Goal: Navigation & Orientation: Understand site structure

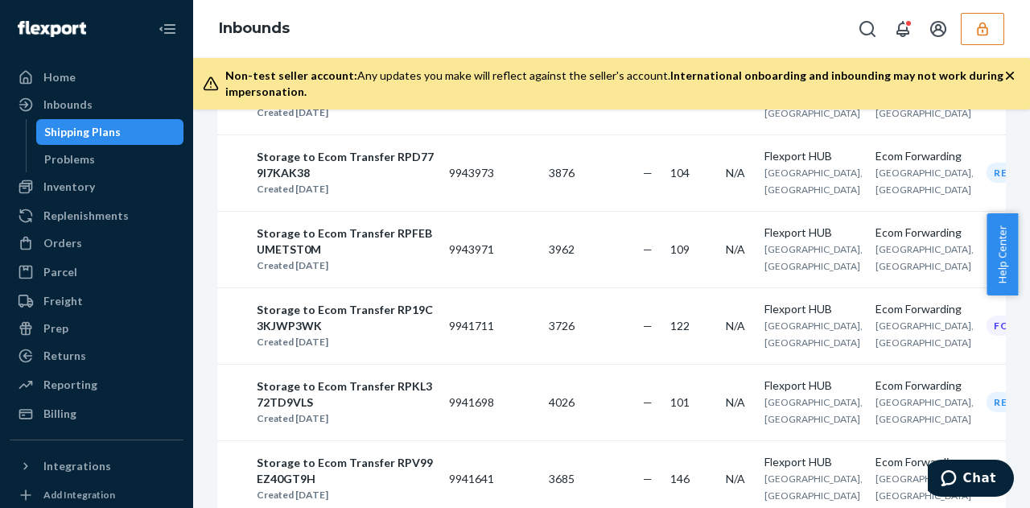
scroll to position [418, 0]
click at [972, 33] on button "button" at bounding box center [981, 29] width 43 height 32
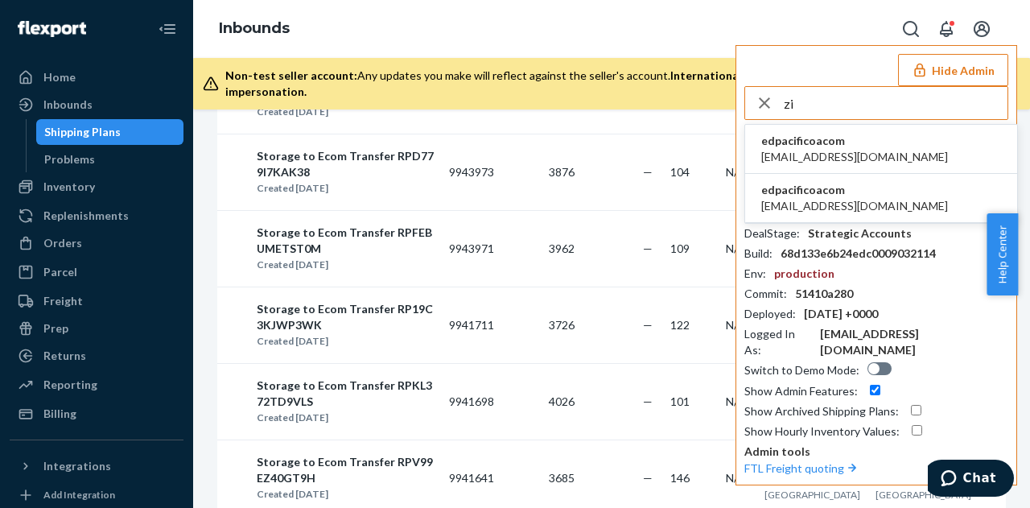
type input "z"
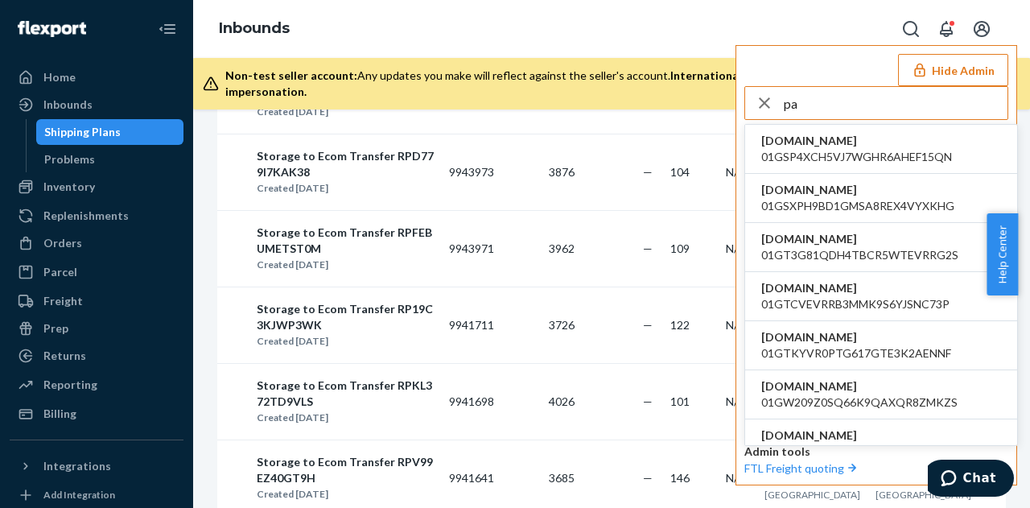
type input "p"
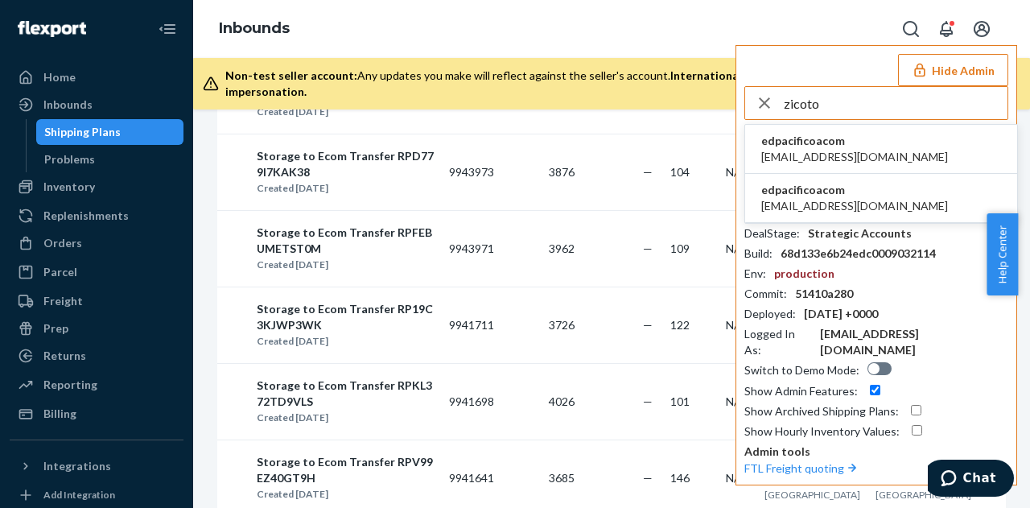
type input "zicoto"
click at [829, 195] on span "edpacificoacom" at bounding box center [854, 190] width 187 height 16
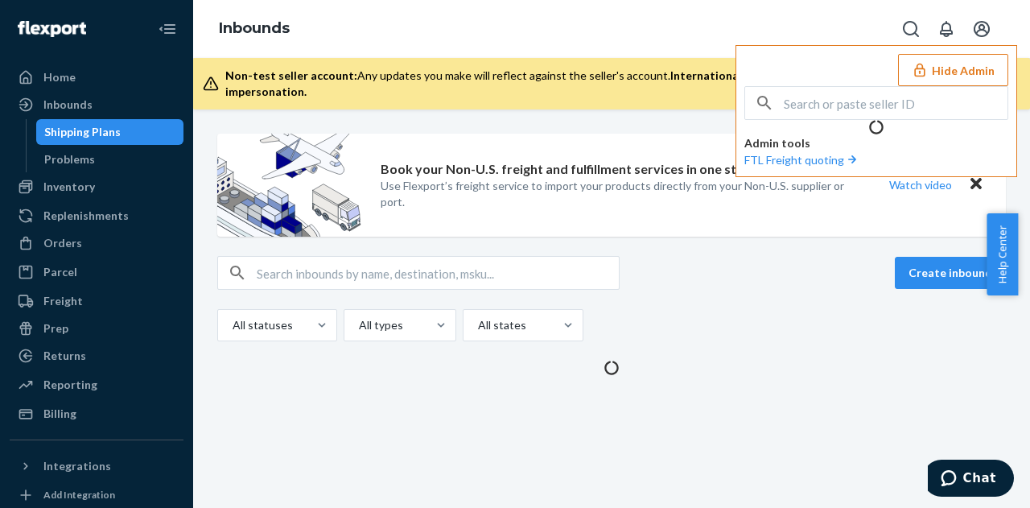
scroll to position [0, 0]
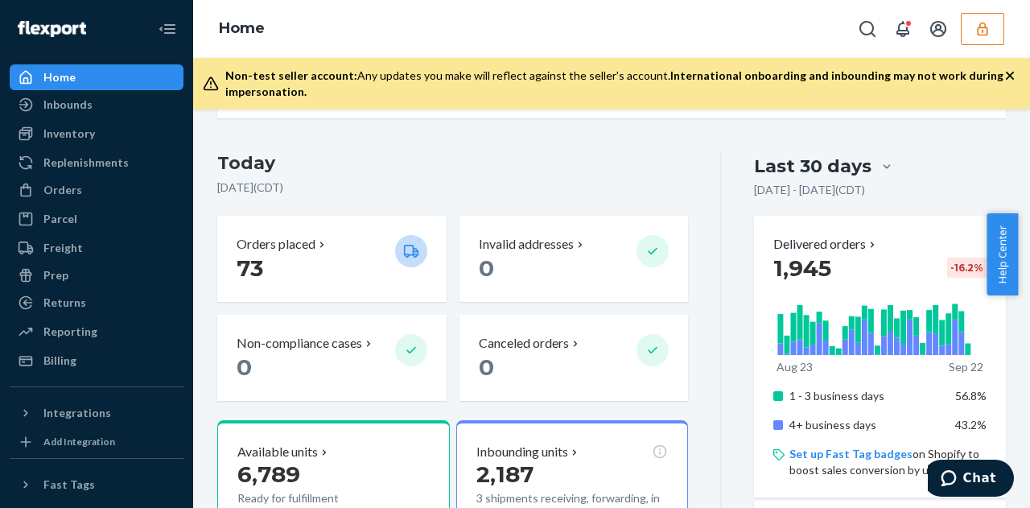
scroll to position [312, 0]
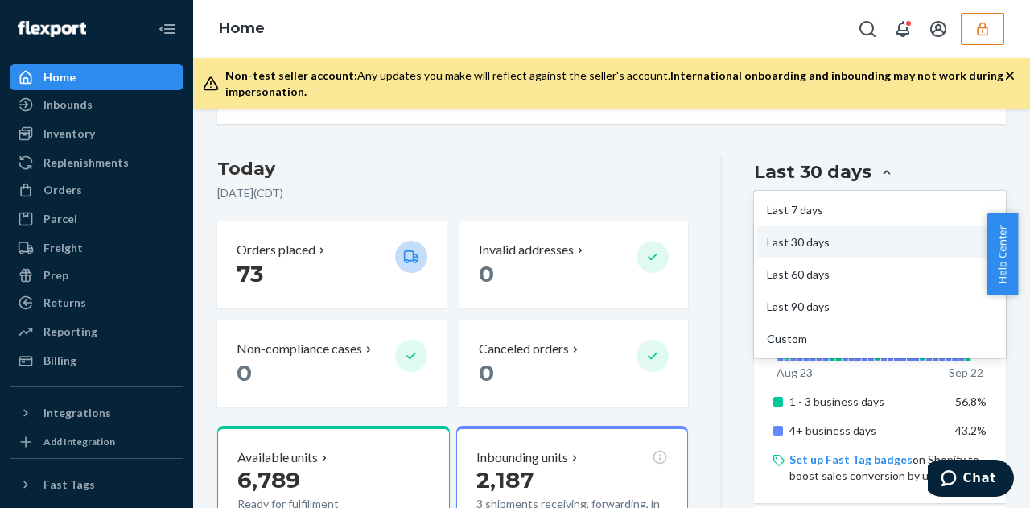
click at [872, 175] on div at bounding box center [886, 172] width 29 height 16
click at [791, 172] on input "option Last 30 days focused, 2 of 5. 5 results available. Use Up and Down to ch…" at bounding box center [791, 172] width 0 height 0
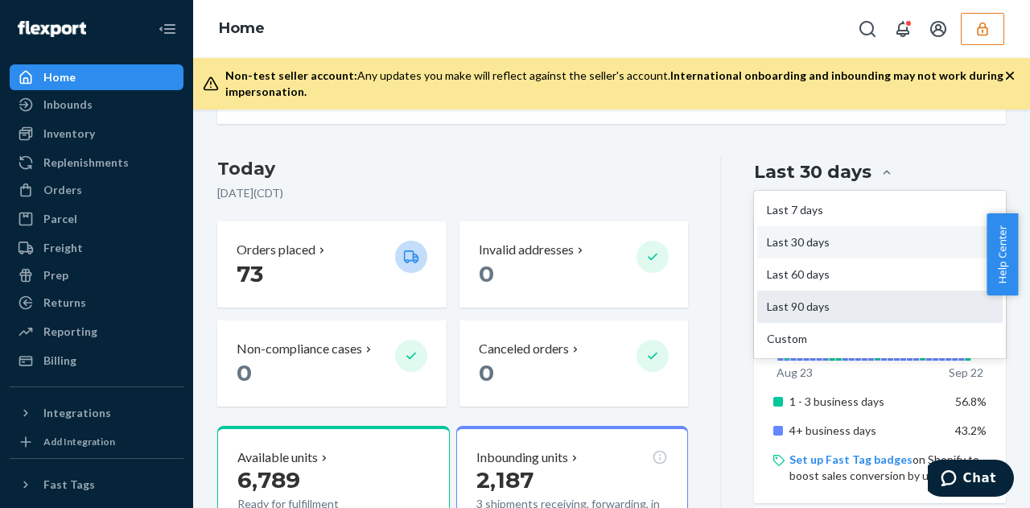
click at [779, 300] on div "Last 90 days" at bounding box center [879, 306] width 245 height 32
click at [791, 172] on input "option Last 90 days focused, 4 of 5. 5 results available. Use Up and Down to ch…" at bounding box center [791, 172] width 0 height 0
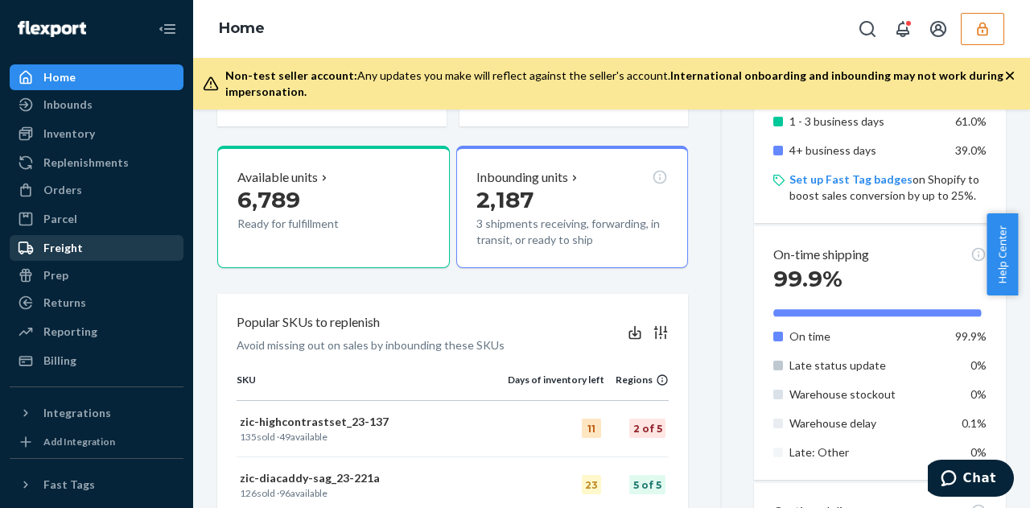
scroll to position [587, 0]
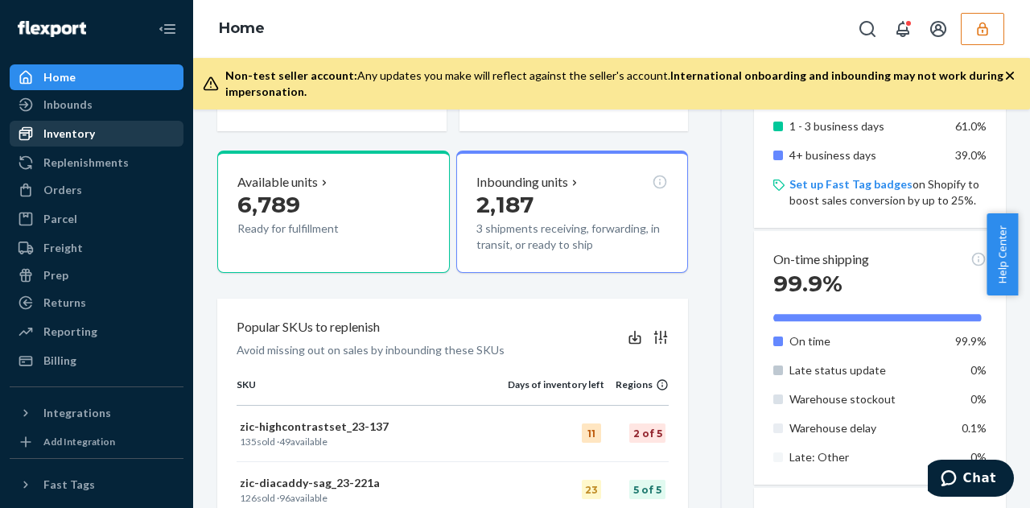
click at [103, 137] on div "Inventory" at bounding box center [96, 133] width 171 height 23
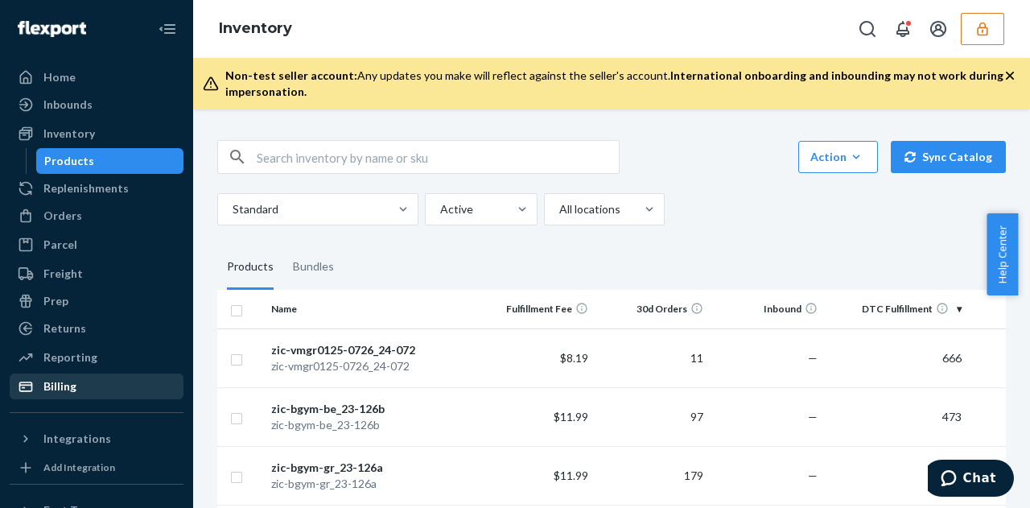
click at [64, 378] on div "Billing" at bounding box center [59, 386] width 33 height 16
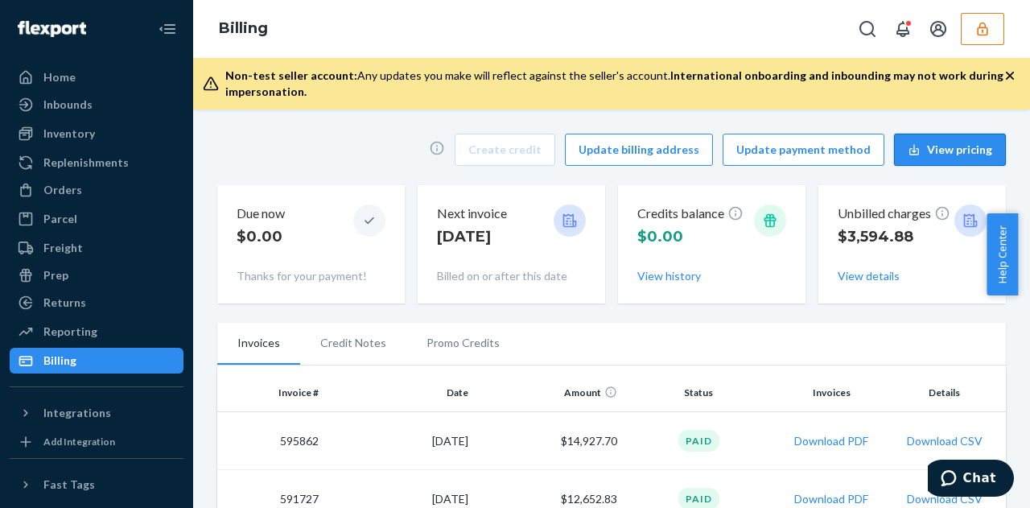
click at [923, 147] on button "View pricing" at bounding box center [950, 150] width 112 height 32
click at [562, 220] on icon at bounding box center [569, 220] width 16 height 16
click at [851, 277] on button "View details" at bounding box center [868, 276] width 62 height 16
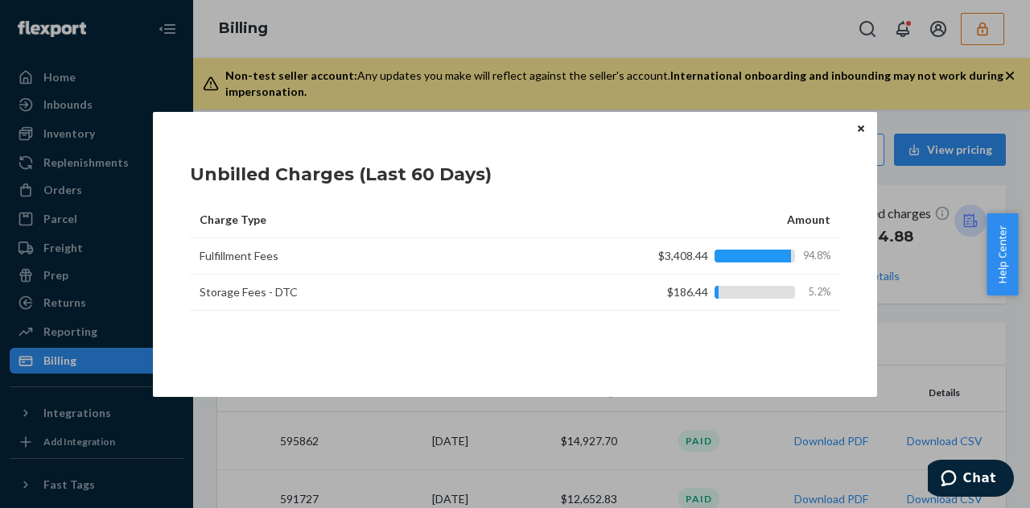
click at [860, 125] on icon "Close" at bounding box center [860, 129] width 6 height 10
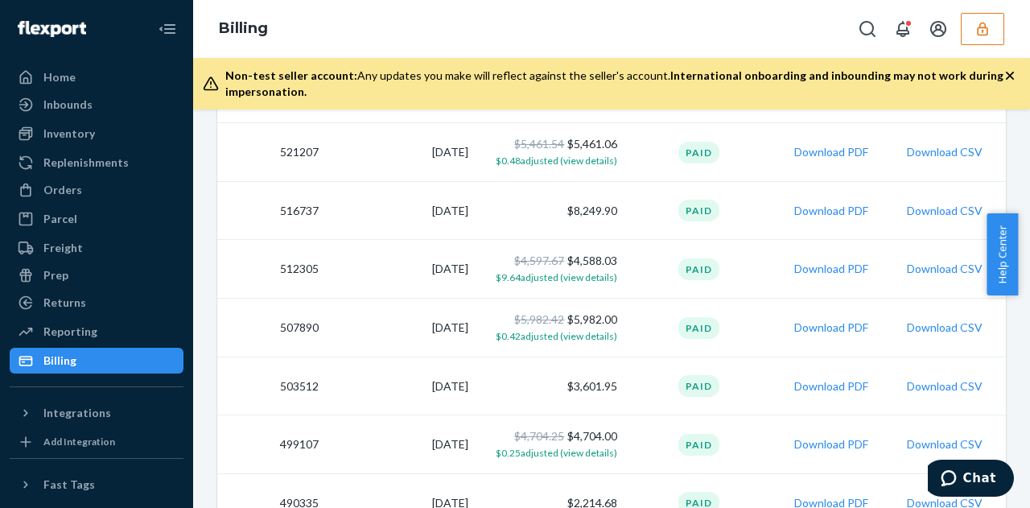
scroll to position [1437, 0]
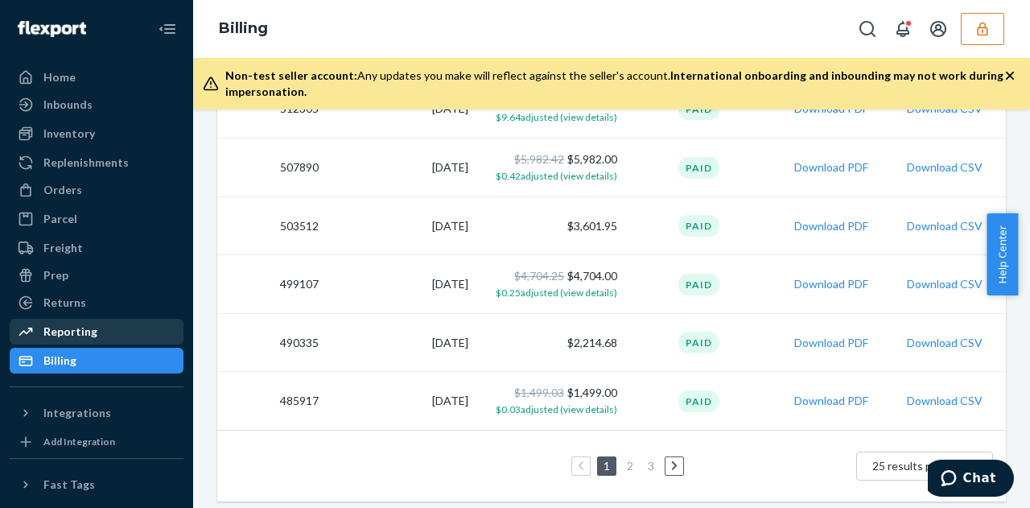
click at [79, 323] on div "Reporting" at bounding box center [70, 331] width 54 height 16
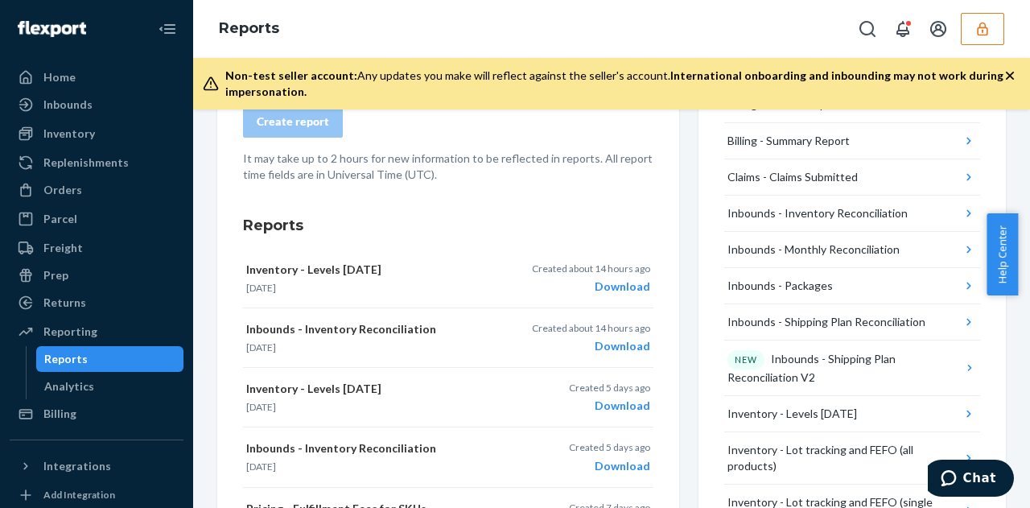
scroll to position [169, 0]
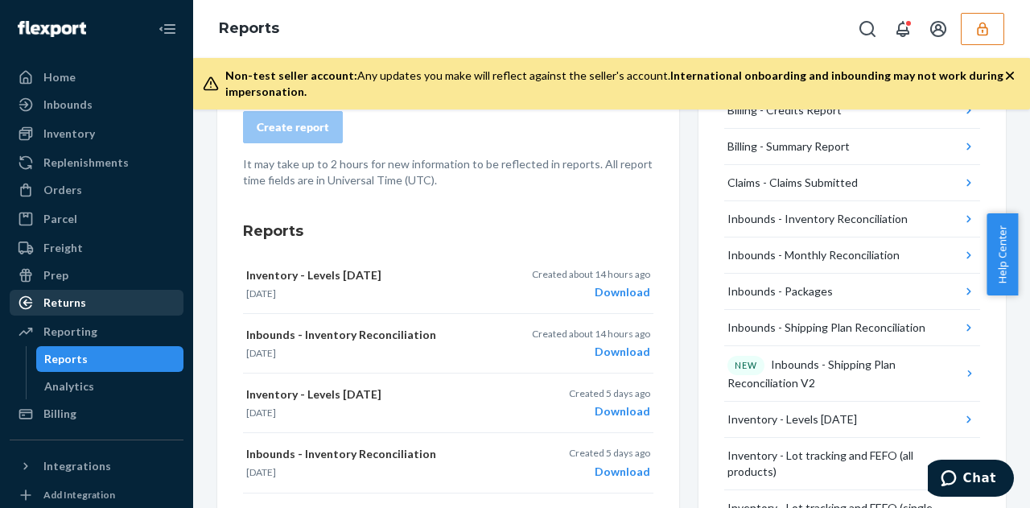
click at [76, 290] on link "Returns" at bounding box center [97, 303] width 174 height 26
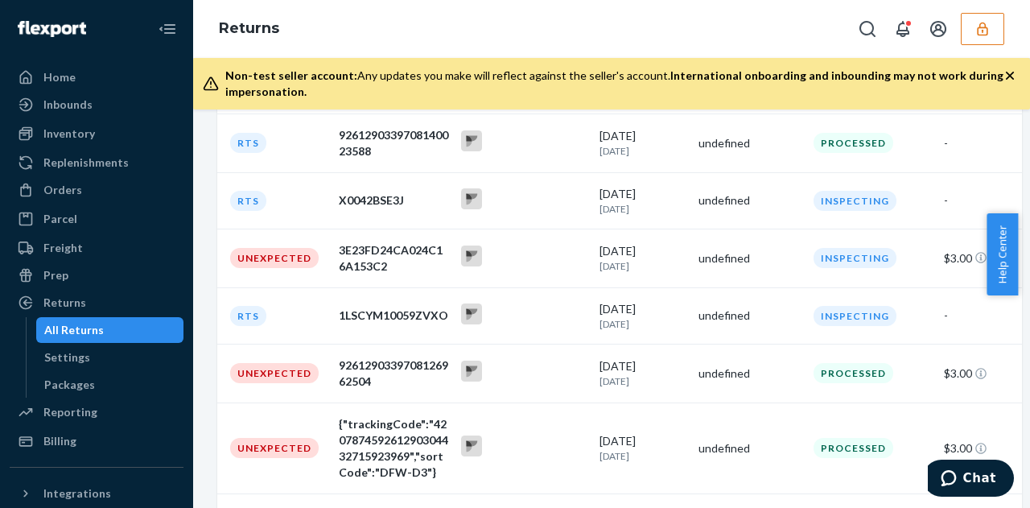
scroll to position [371, 0]
click at [76, 271] on div "Prep" at bounding box center [96, 275] width 171 height 23
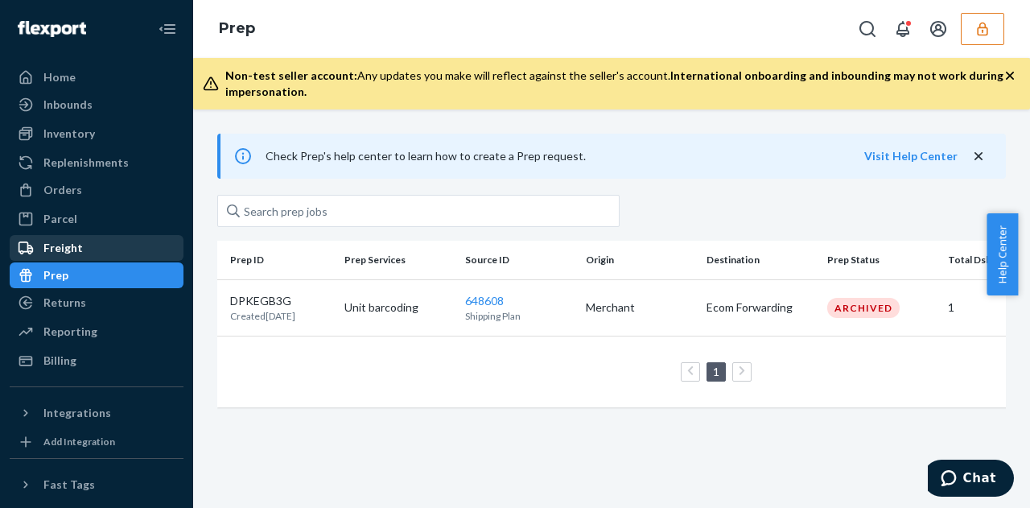
click at [93, 242] on div "Freight" at bounding box center [96, 247] width 171 height 23
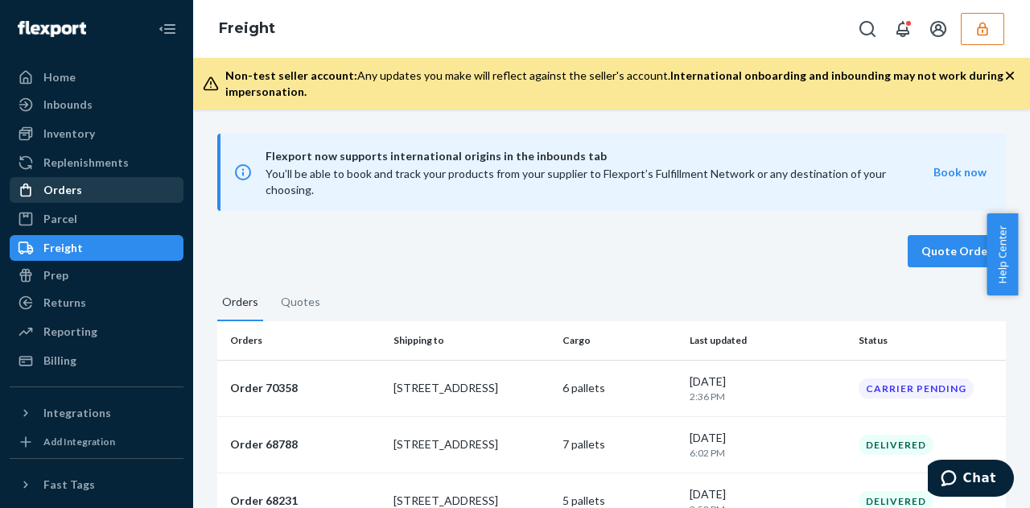
click at [93, 198] on div "Orders" at bounding box center [96, 190] width 171 height 23
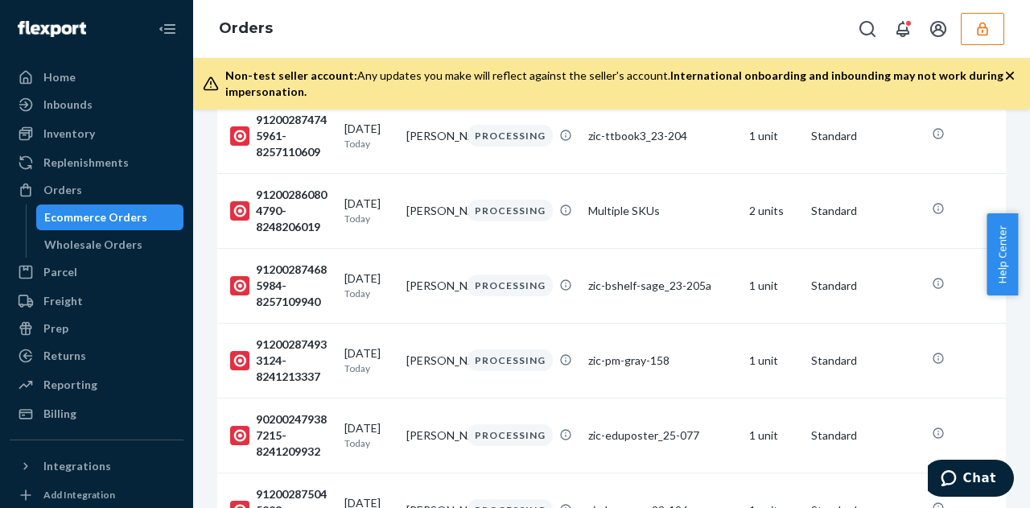
scroll to position [326, 0]
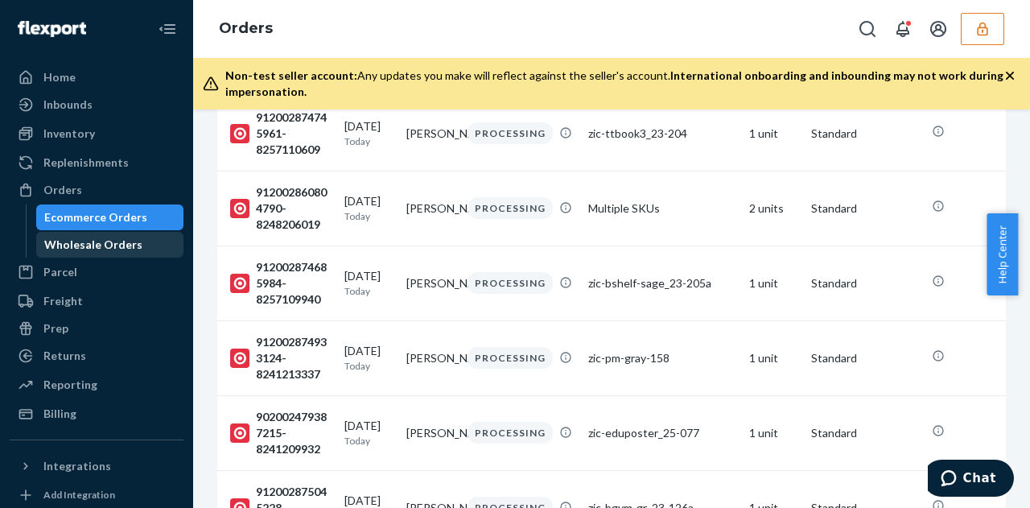
click at [131, 242] on div "Wholesale Orders" at bounding box center [93, 244] width 98 height 16
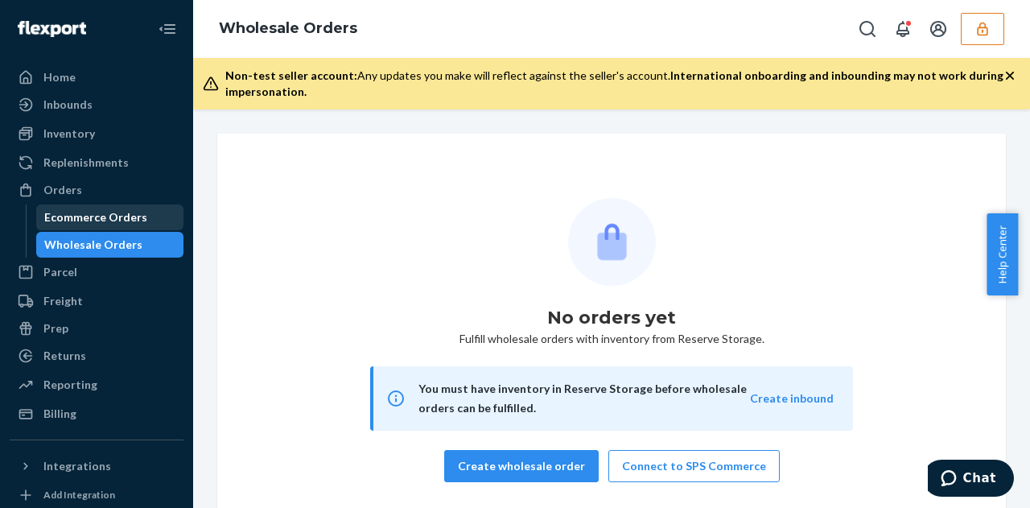
click at [105, 208] on div "Ecommerce Orders" at bounding box center [110, 217] width 145 height 23
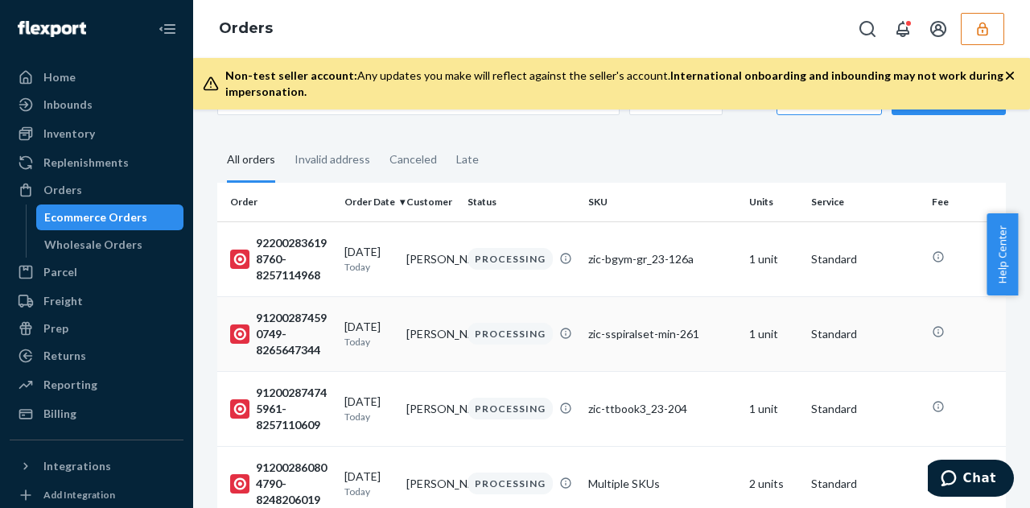
scroll to position [24, 0]
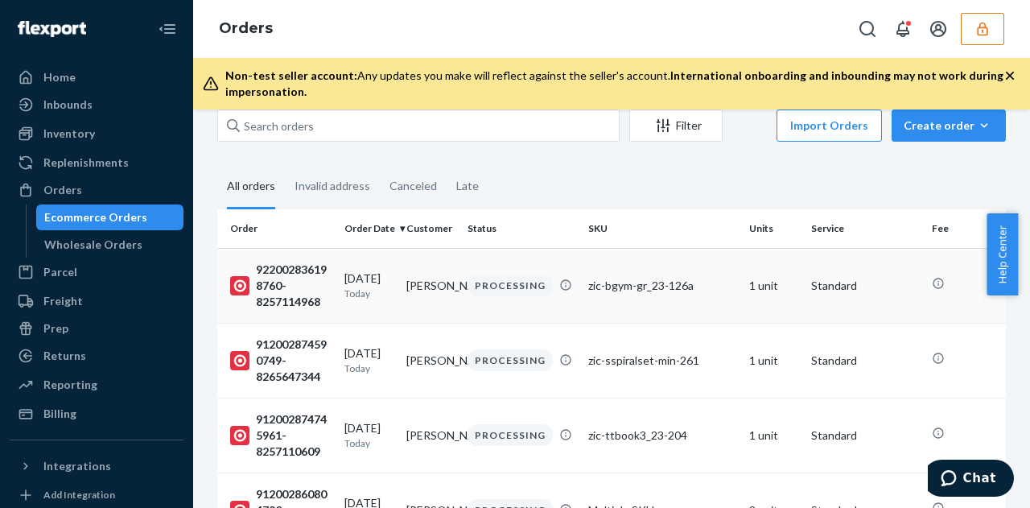
click at [344, 287] on p "Today" at bounding box center [368, 293] width 49 height 14
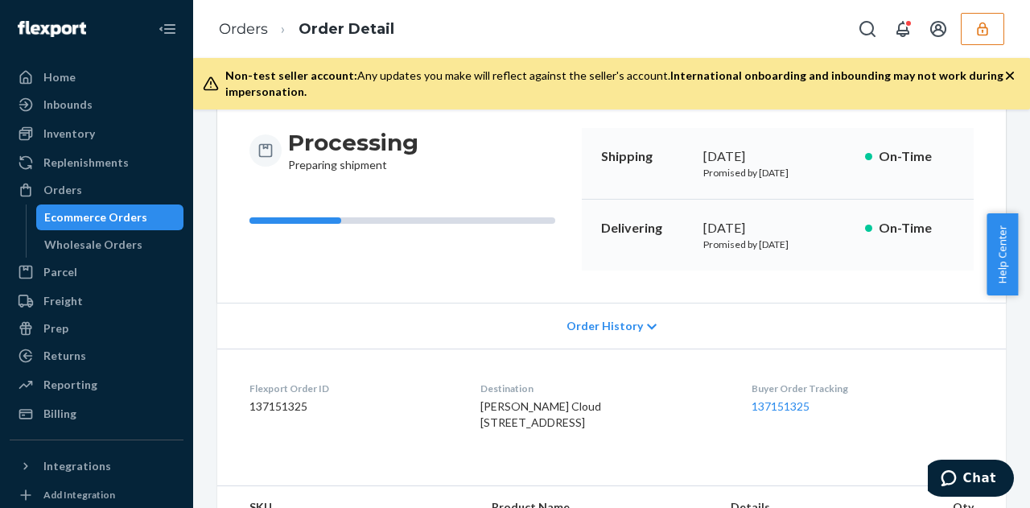
scroll to position [158, 0]
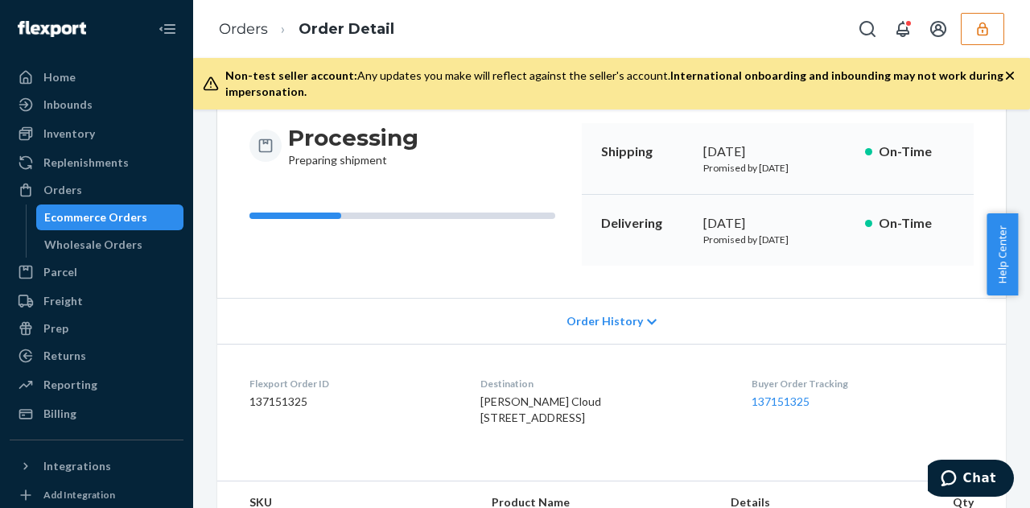
click at [647, 319] on icon at bounding box center [652, 322] width 10 height 6
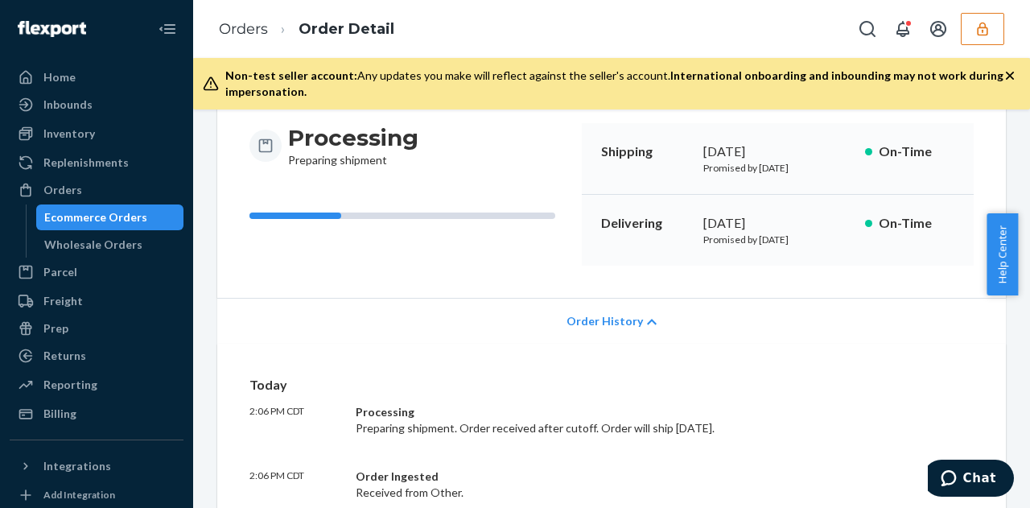
click at [632, 325] on span "Order History" at bounding box center [604, 321] width 76 height 16
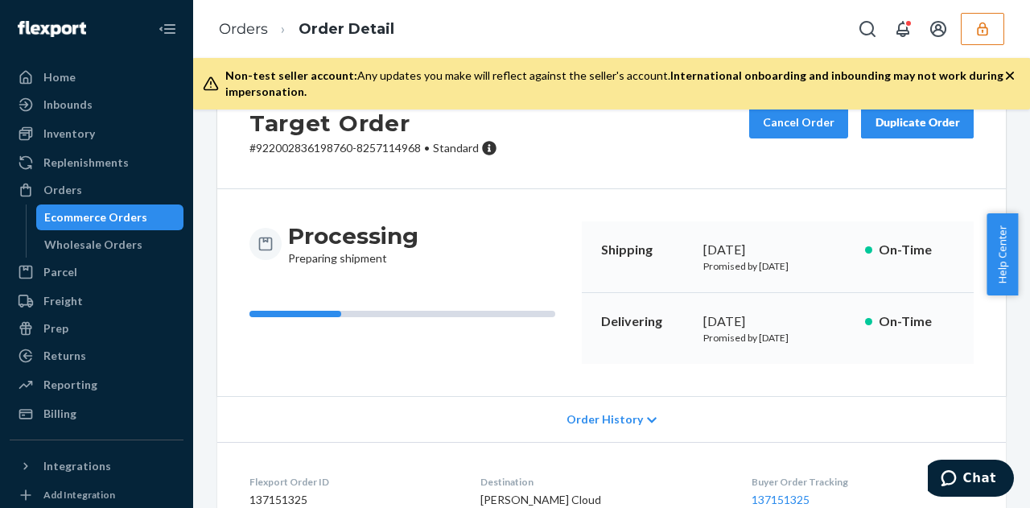
scroll to position [59, 0]
click at [72, 241] on div "Wholesale Orders" at bounding box center [93, 244] width 98 height 16
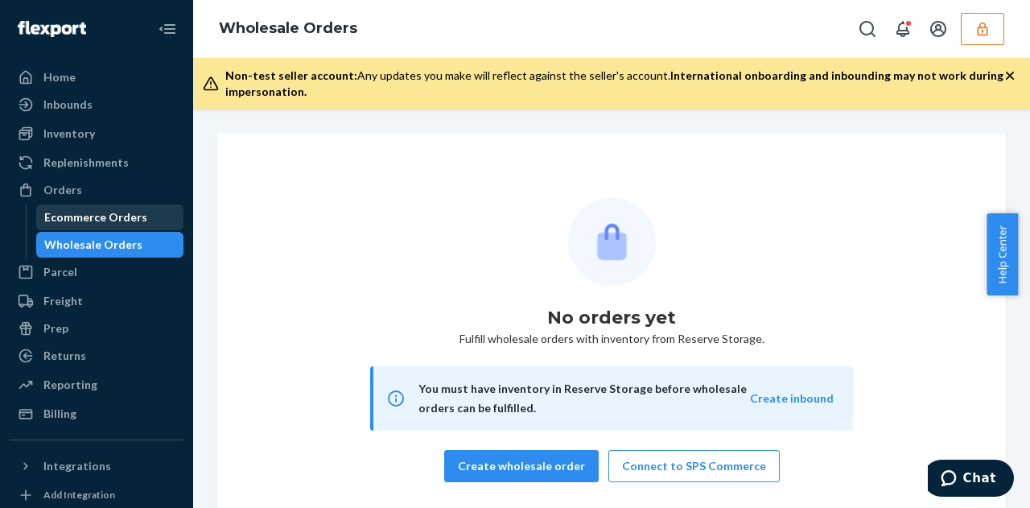
click at [66, 212] on div "Ecommerce Orders" at bounding box center [95, 217] width 103 height 16
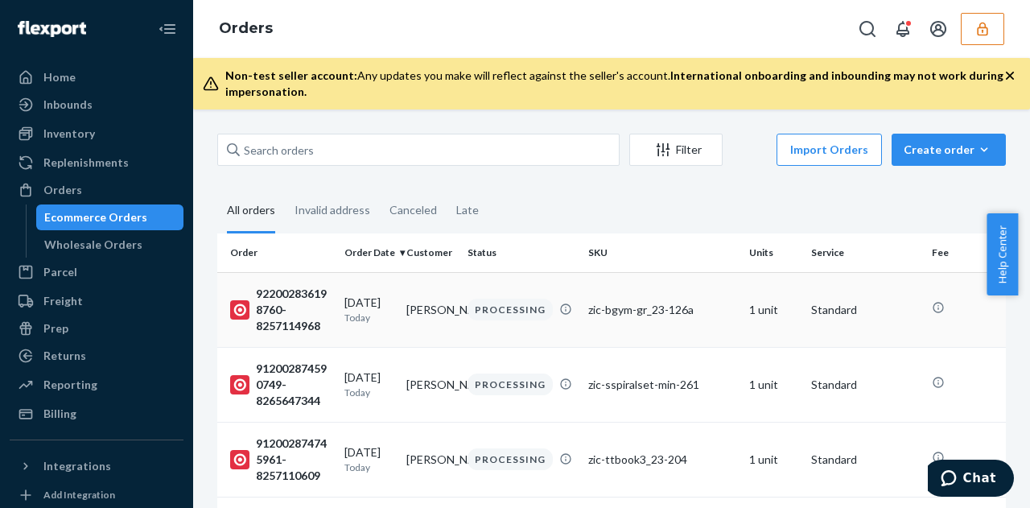
click at [245, 311] on icon at bounding box center [240, 309] width 12 height 12
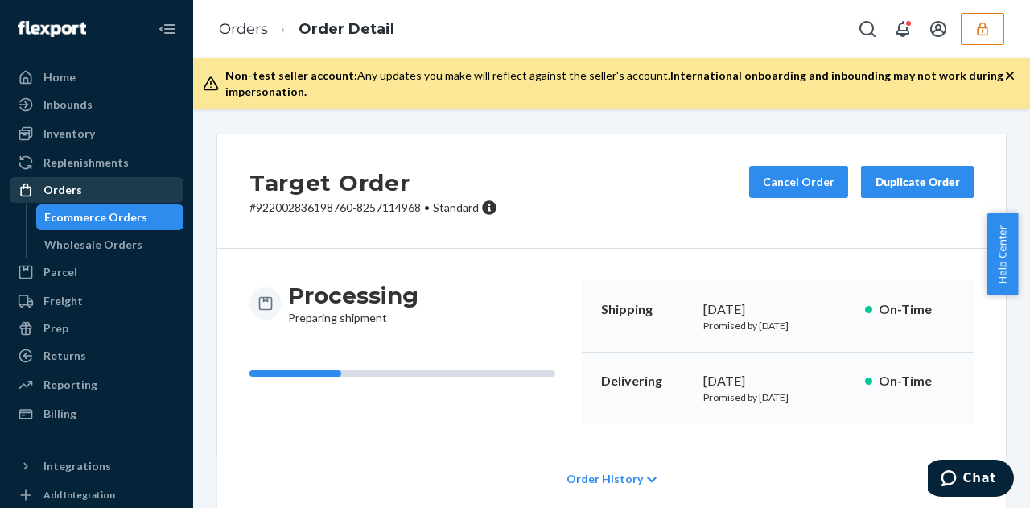
click at [51, 201] on link "Orders" at bounding box center [97, 190] width 174 height 26
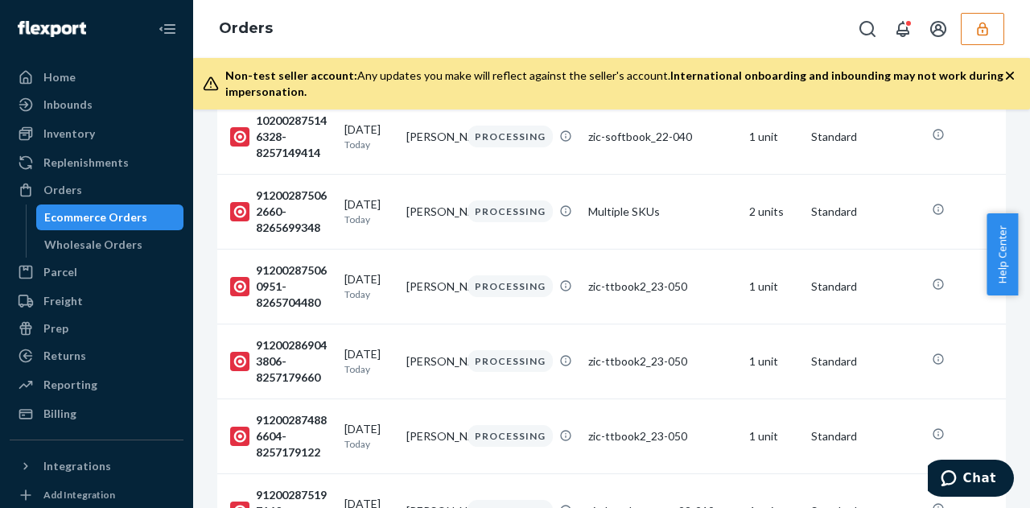
scroll to position [1726, 0]
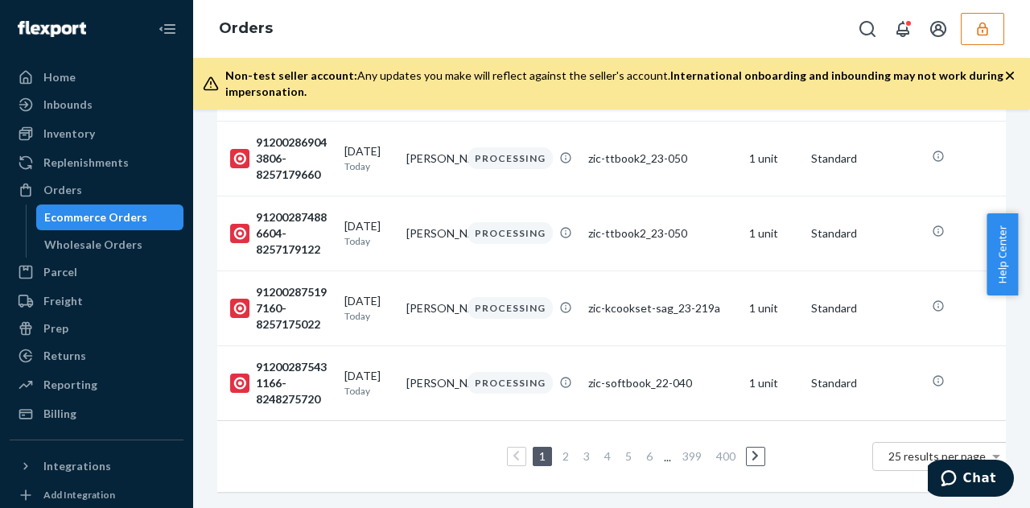
click at [565, 449] on link "2" at bounding box center [565, 456] width 13 height 14
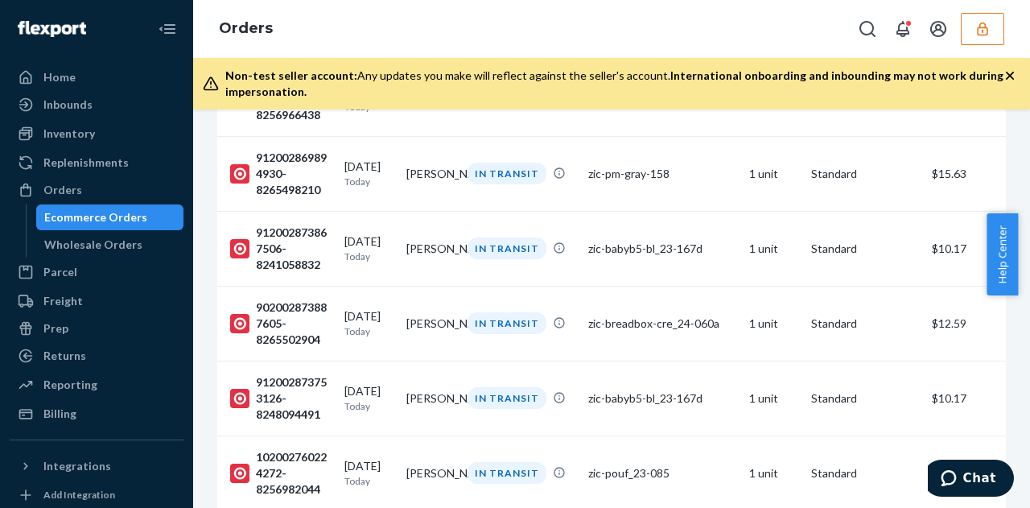
scroll to position [1726, 0]
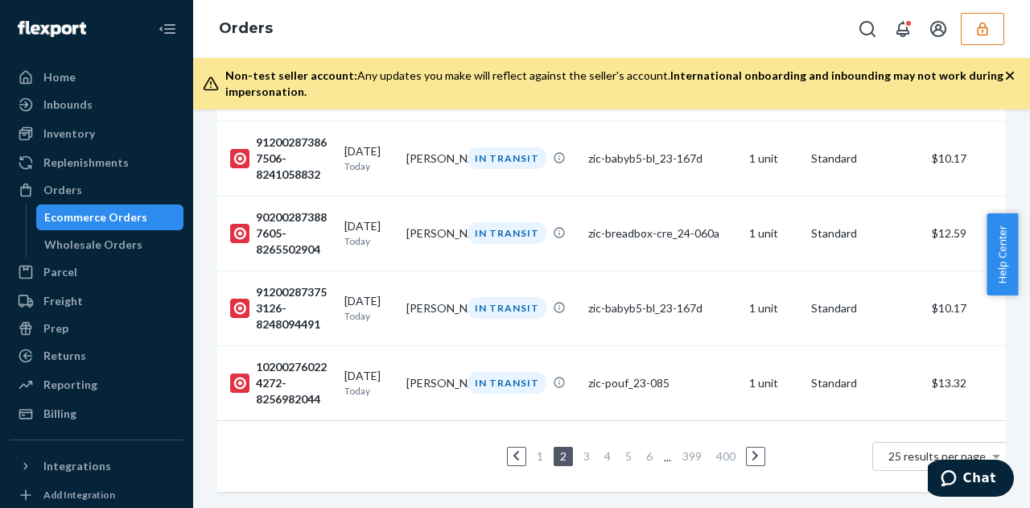
click at [587, 446] on li "3" at bounding box center [586, 455] width 14 height 19
click at [82, 141] on div "Inventory" at bounding box center [68, 133] width 51 height 16
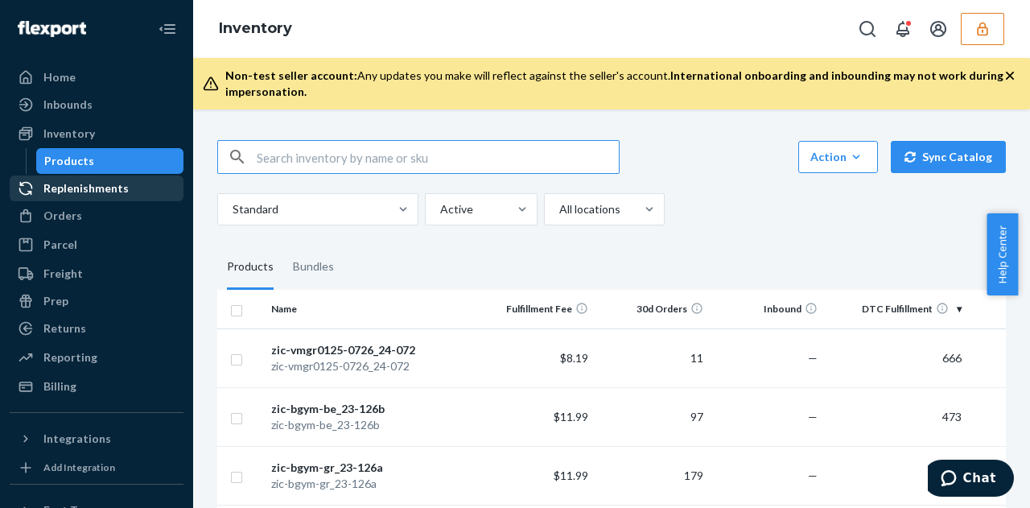
click at [110, 185] on div "Replenishments" at bounding box center [85, 188] width 85 height 16
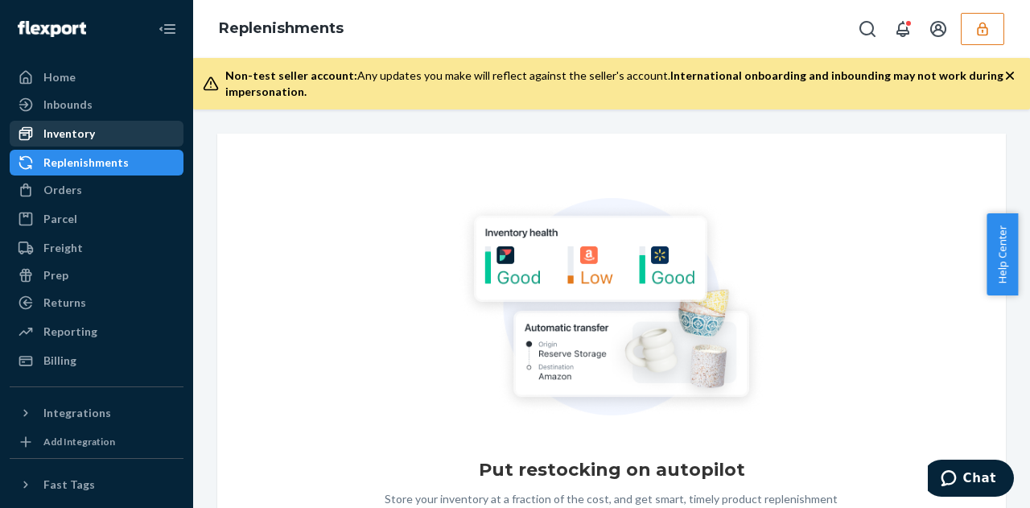
click at [80, 126] on div "Inventory" at bounding box center [68, 133] width 51 height 16
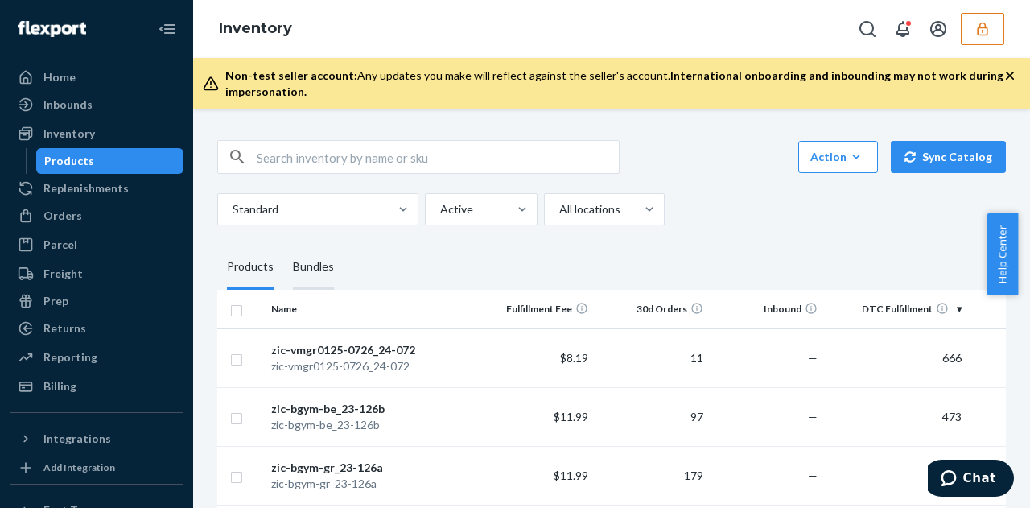
click at [294, 267] on div "Bundles" at bounding box center [313, 267] width 41 height 45
click at [283, 245] on input "Bundles" at bounding box center [283, 245] width 0 height 0
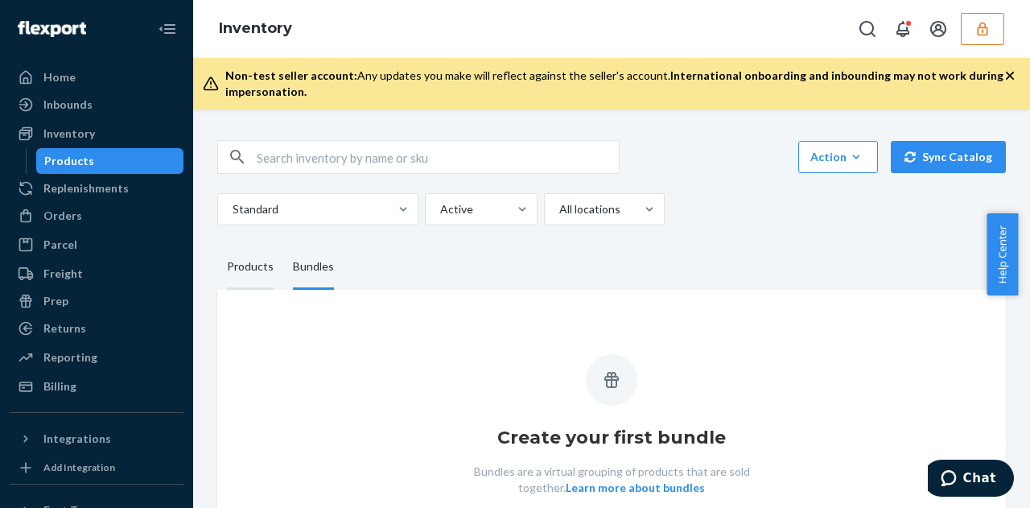
click at [256, 266] on div "Products" at bounding box center [250, 267] width 47 height 45
click at [217, 245] on input "Products" at bounding box center [217, 245] width 0 height 0
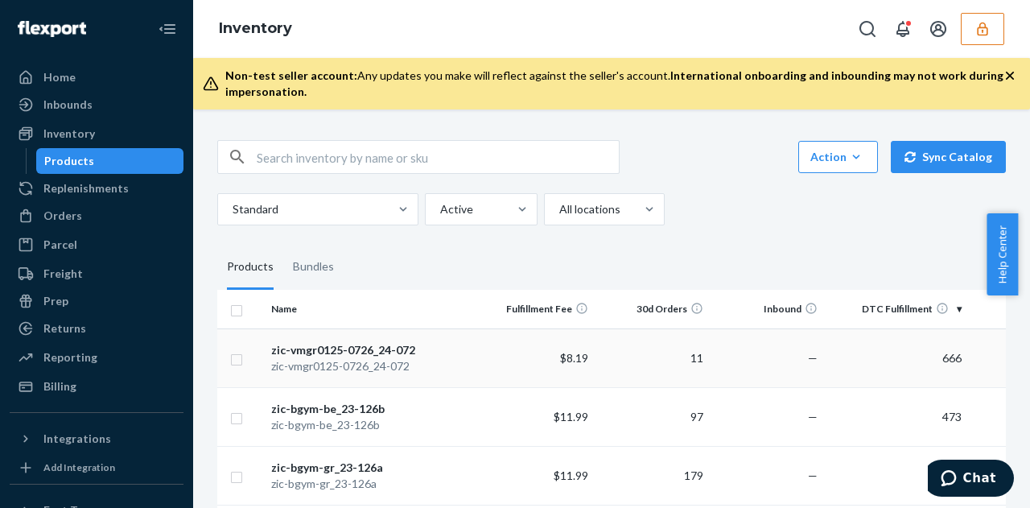
click at [434, 356] on div "zic-vmgr0125-0726_24-072" at bounding box center [372, 350] width 202 height 16
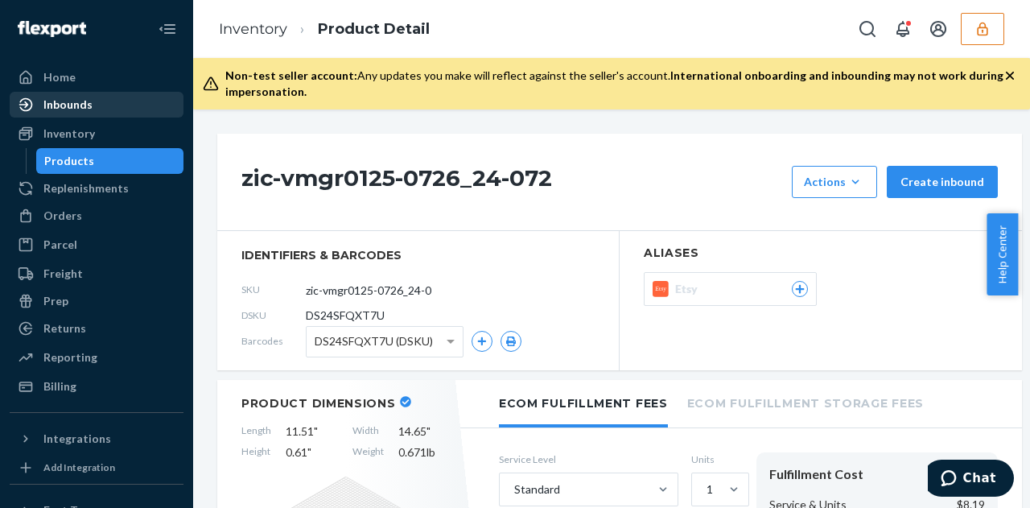
click at [88, 107] on div "Inbounds" at bounding box center [67, 105] width 49 height 16
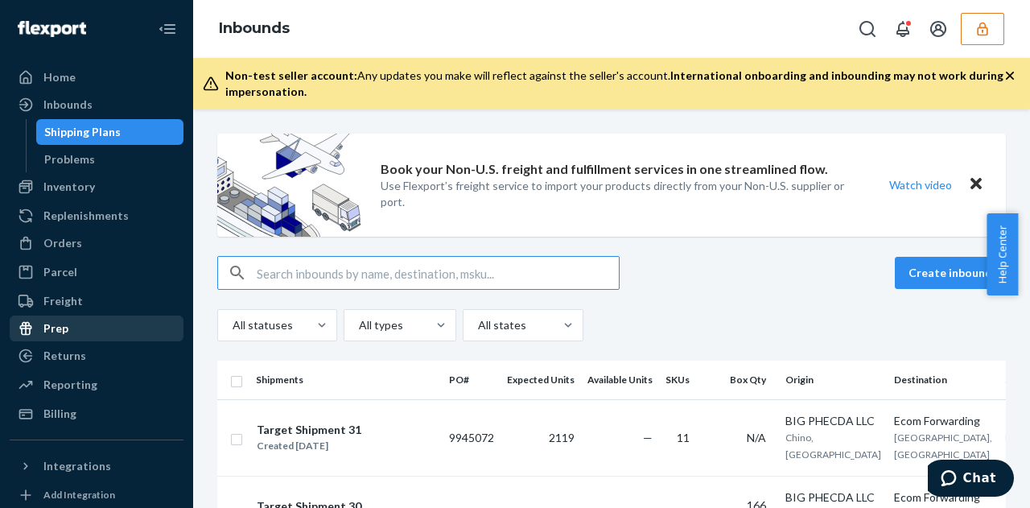
click at [64, 324] on div "Prep" at bounding box center [55, 328] width 25 height 16
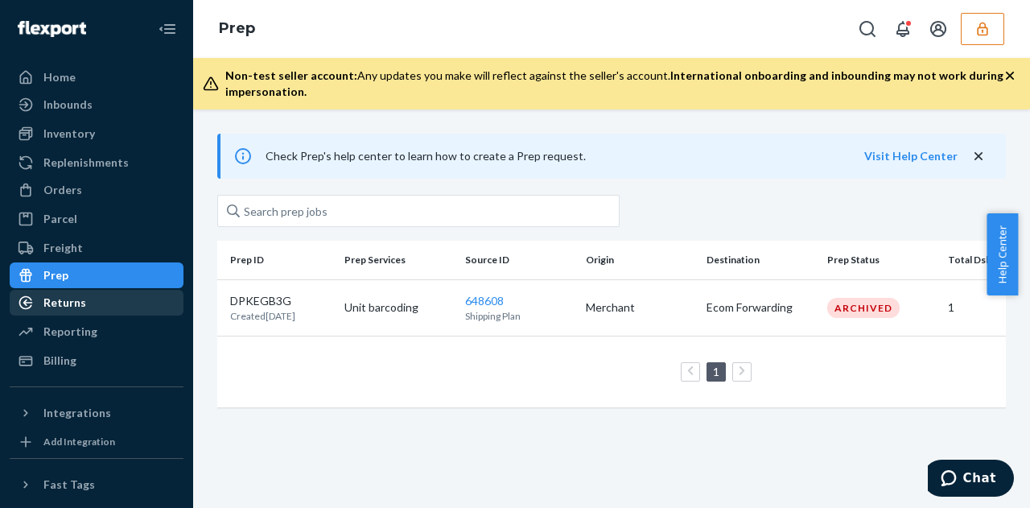
click at [69, 298] on div "Returns" at bounding box center [64, 302] width 43 height 16
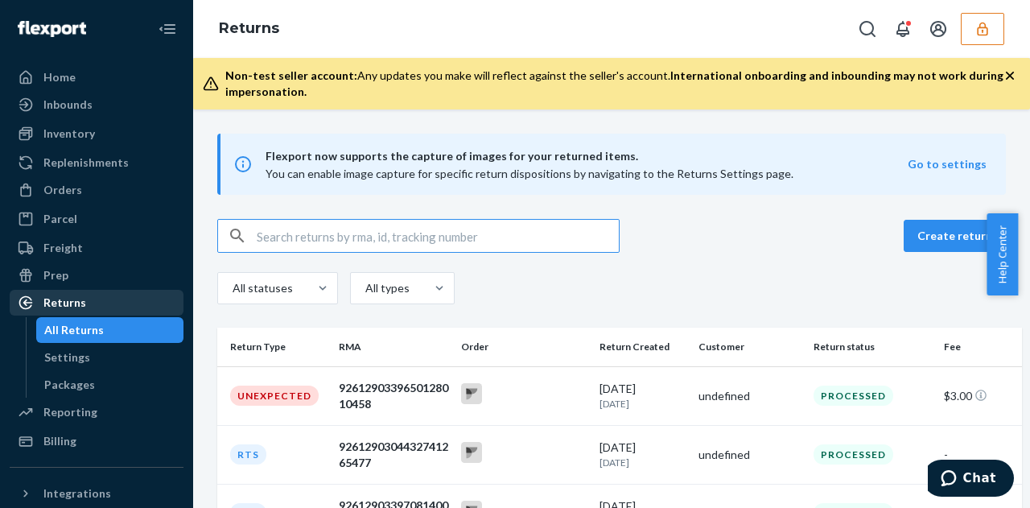
click at [69, 298] on div "Returns" at bounding box center [64, 302] width 43 height 16
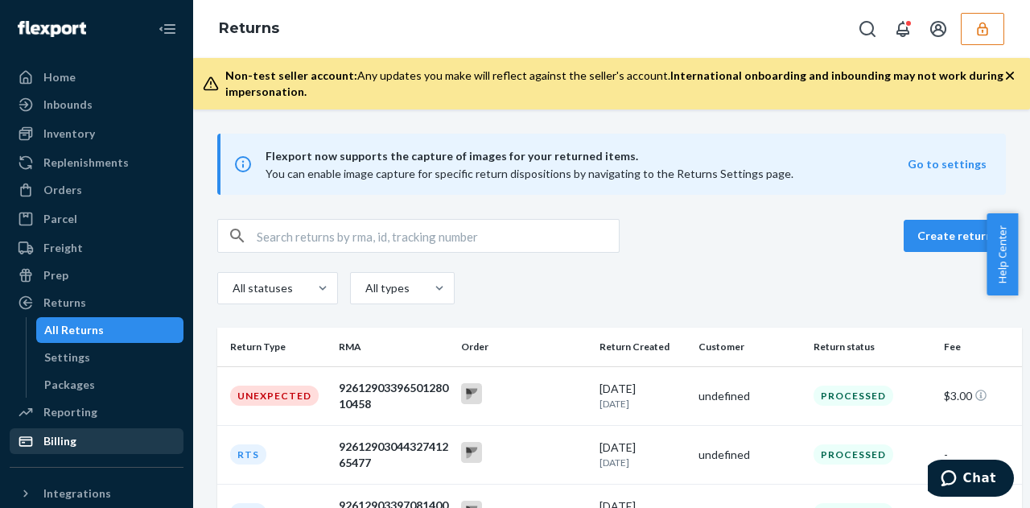
click at [64, 432] on div "Billing" at bounding box center [96, 441] width 171 height 23
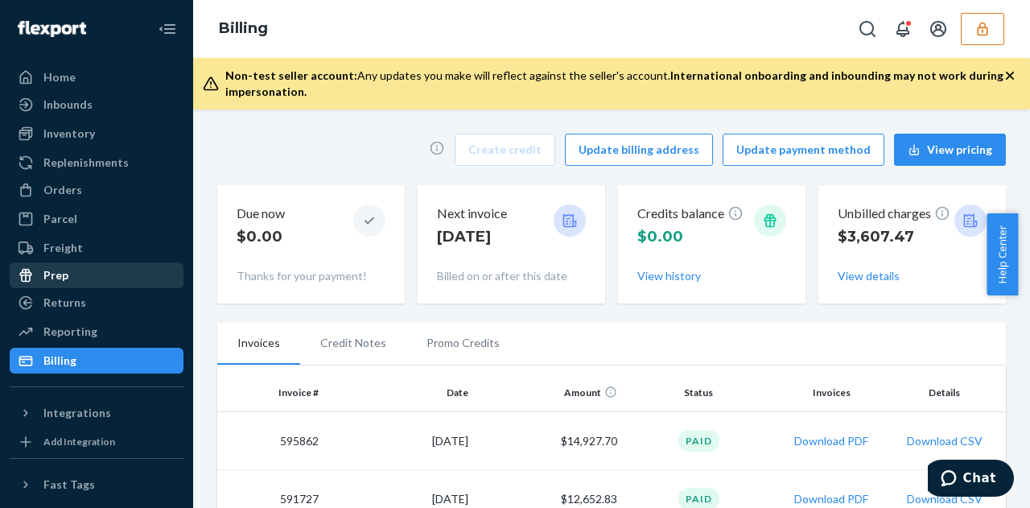
click at [64, 276] on div "Prep" at bounding box center [55, 275] width 25 height 16
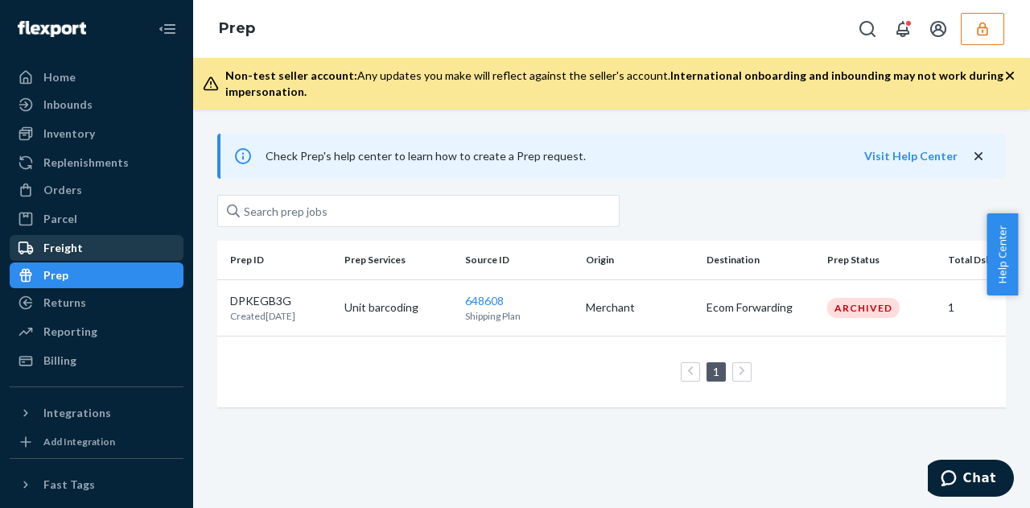
scroll to position [148, 0]
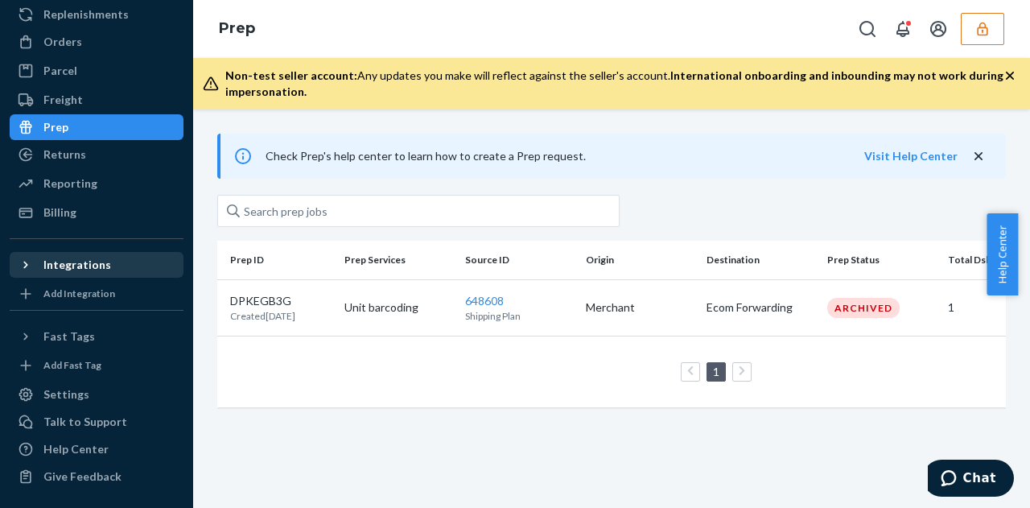
click at [72, 259] on div "Integrations" at bounding box center [77, 265] width 68 height 16
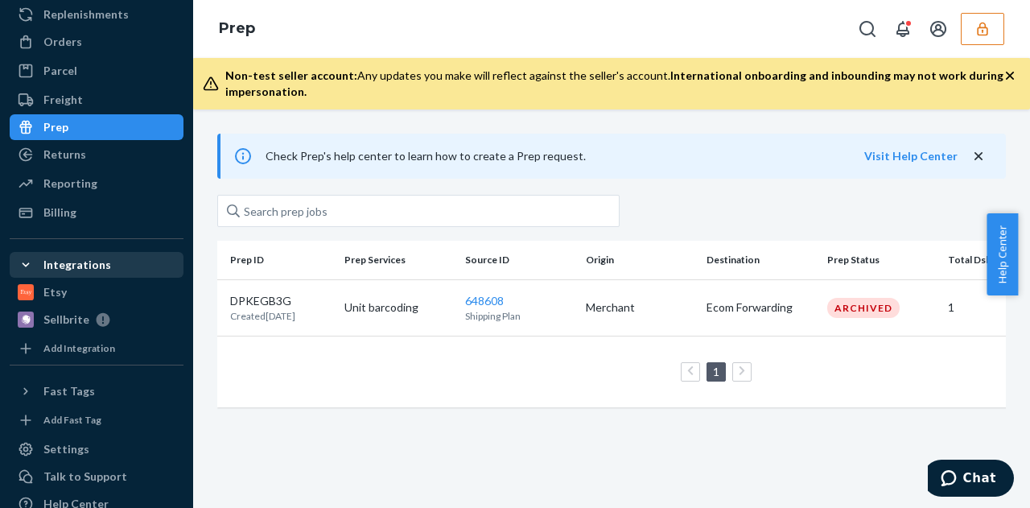
scroll to position [0, 0]
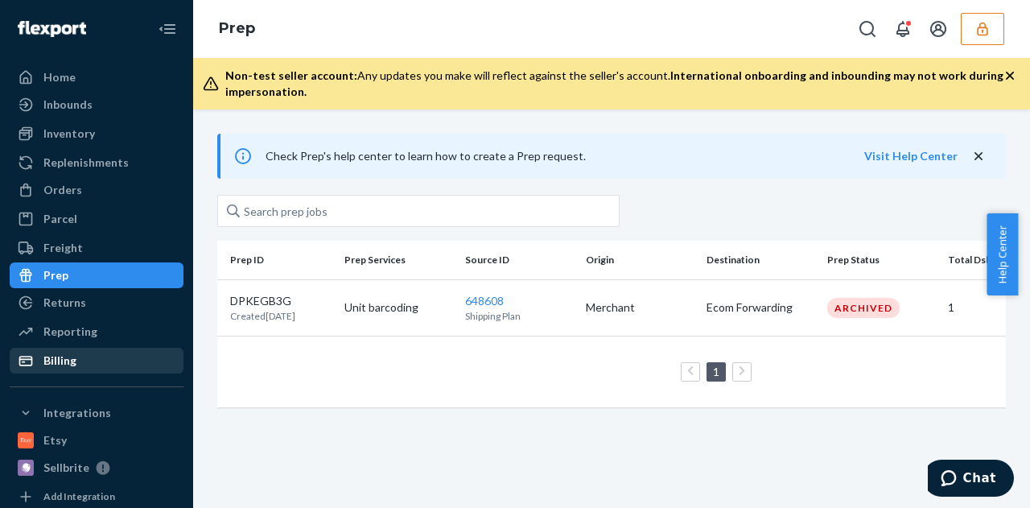
click at [73, 363] on div "Billing" at bounding box center [59, 360] width 33 height 16
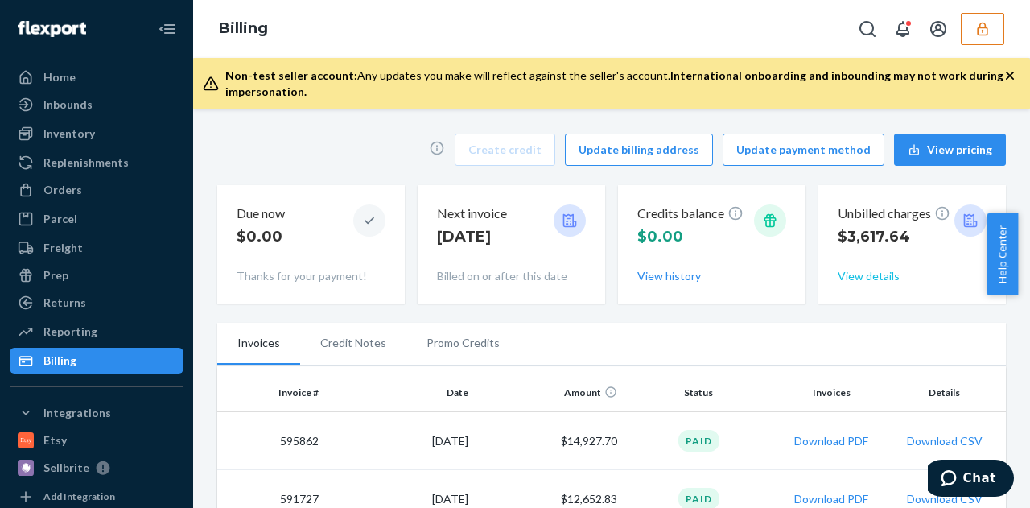
click at [855, 278] on button "View details" at bounding box center [868, 276] width 62 height 16
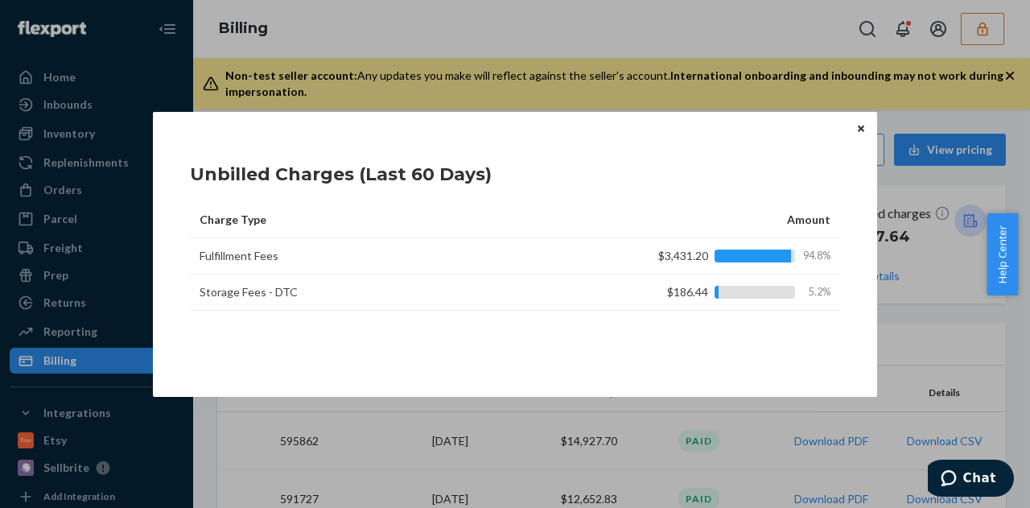
click at [862, 128] on icon "Close" at bounding box center [860, 128] width 6 height 6
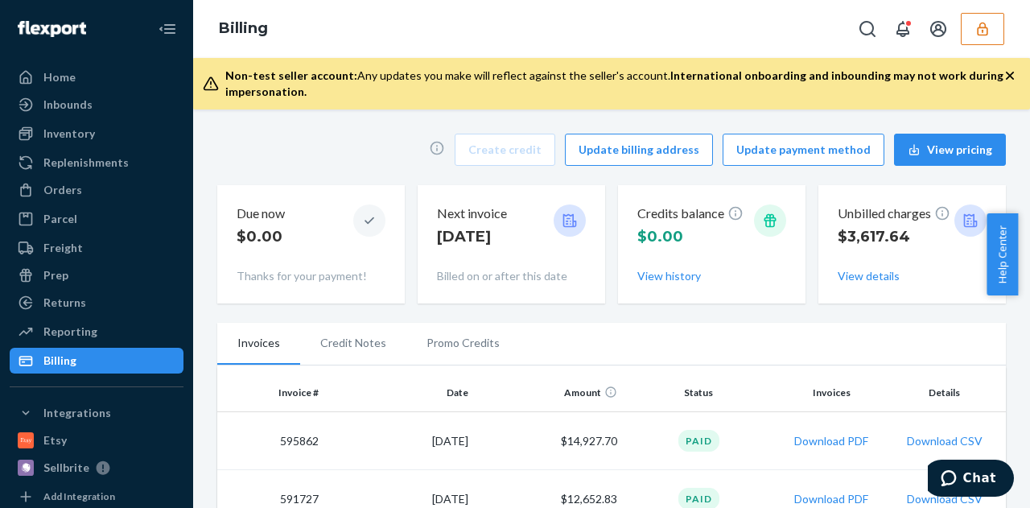
click at [857, 284] on div "Unbilled charges $3,617.64 View details" at bounding box center [911, 244] width 149 height 93
click at [841, 270] on button "View details" at bounding box center [868, 276] width 62 height 16
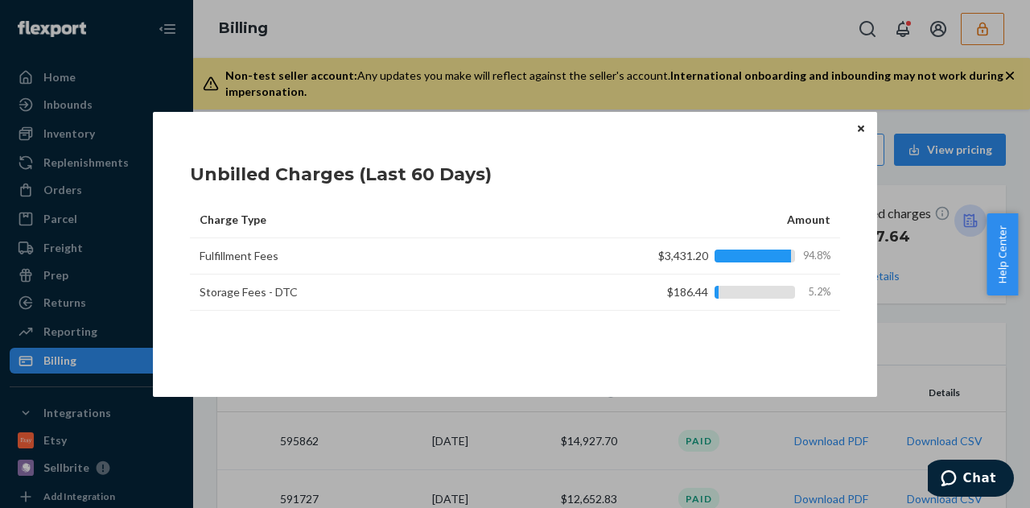
click at [861, 127] on icon "Close" at bounding box center [860, 128] width 6 height 6
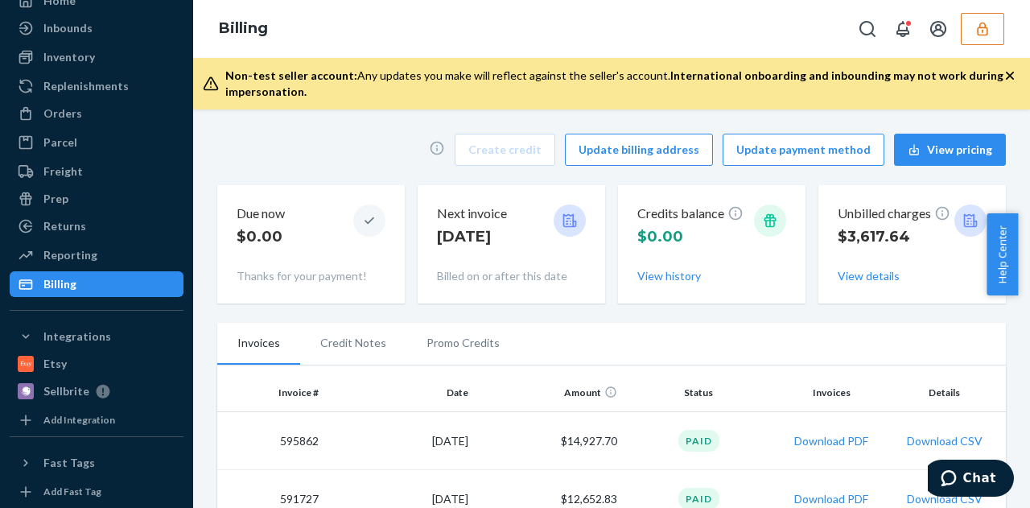
scroll to position [58, 0]
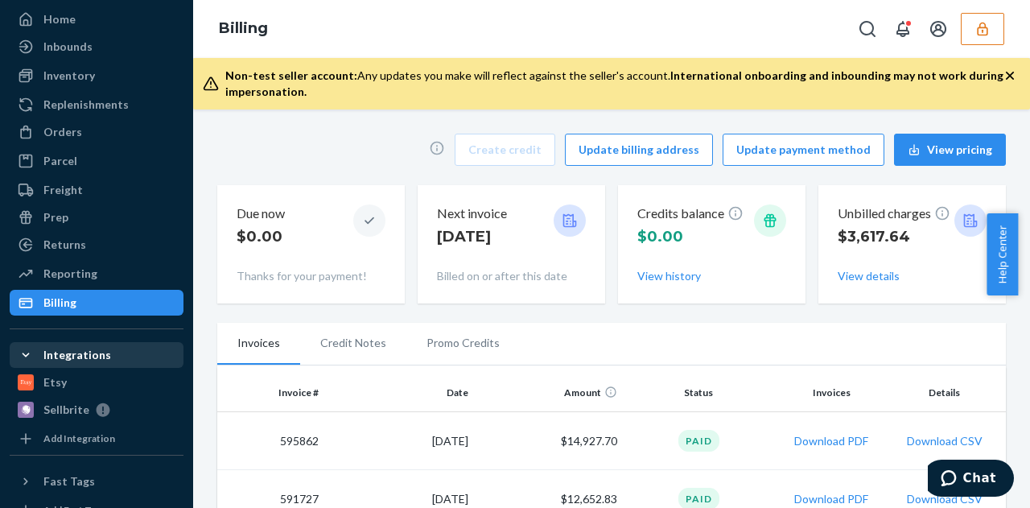
click at [112, 357] on div "Integrations" at bounding box center [96, 354] width 171 height 23
